Goal: Transaction & Acquisition: Purchase product/service

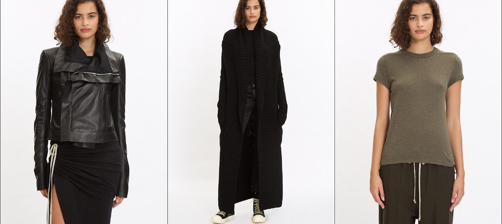
scroll to position [2426, 0]
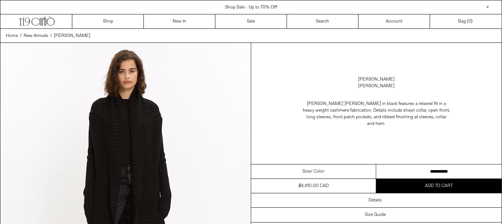
click at [405, 170] on select "**********" at bounding box center [438, 171] width 125 height 14
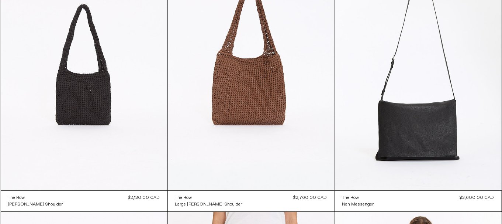
scroll to position [4392, 0]
